Goal: Learn about a topic

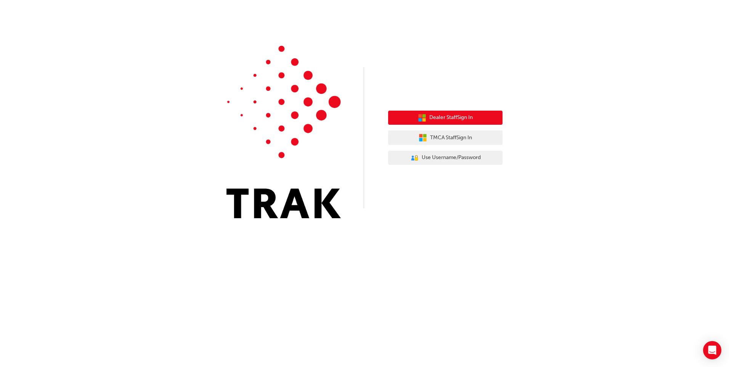
click at [487, 116] on button "Dealer Staff Sign In" at bounding box center [445, 118] width 114 height 14
